Goal: Task Accomplishment & Management: Use online tool/utility

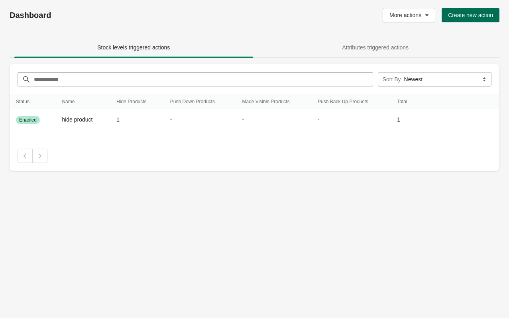
click at [458, 16] on span "Create new action" at bounding box center [470, 15] width 45 height 6
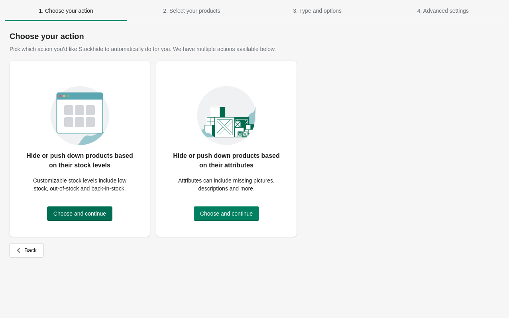
click at [79, 215] on span "Choose and continue" at bounding box center [79, 213] width 53 height 6
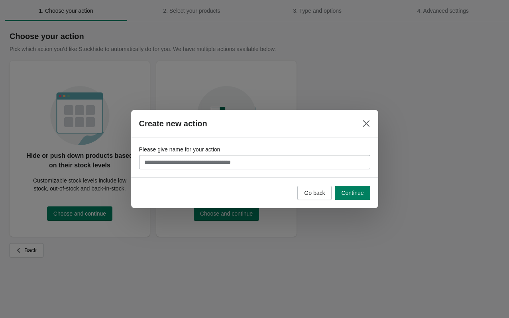
click at [198, 151] on span "Please give name for your action" at bounding box center [179, 149] width 81 height 6
click at [198, 155] on input "Please give name for your action" at bounding box center [254, 162] width 231 height 14
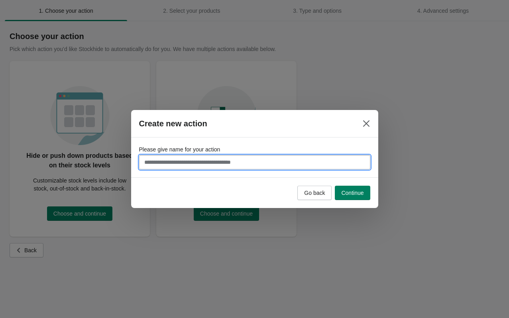
click at [218, 157] on input "Please give name for your action" at bounding box center [254, 162] width 231 height 14
click at [371, 126] on button "Close" at bounding box center [366, 123] width 14 height 14
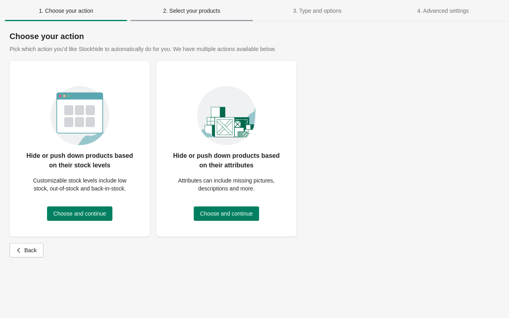
click at [182, 5] on span "2. Select your products" at bounding box center [191, 11] width 122 height 14
click at [65, 13] on span "1. Choose your action" at bounding box center [66, 11] width 54 height 6
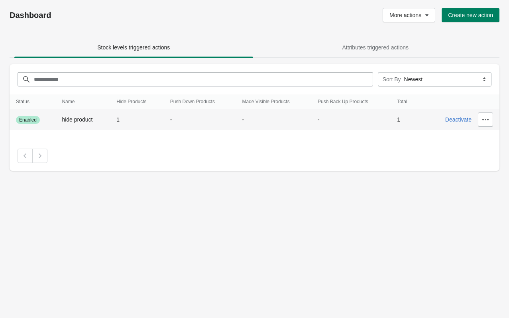
click at [81, 122] on span "hide product" at bounding box center [77, 119] width 31 height 6
